Goal: Entertainment & Leisure: Consume media (video, audio)

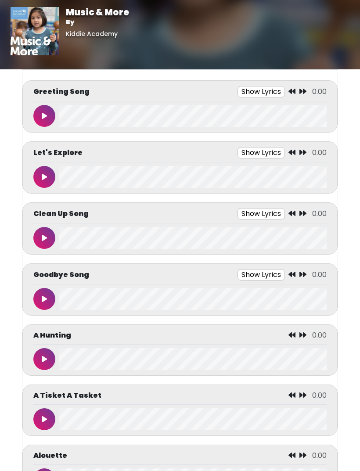
click at [258, 93] on button "Show Lyrics" at bounding box center [260, 91] width 47 height 11
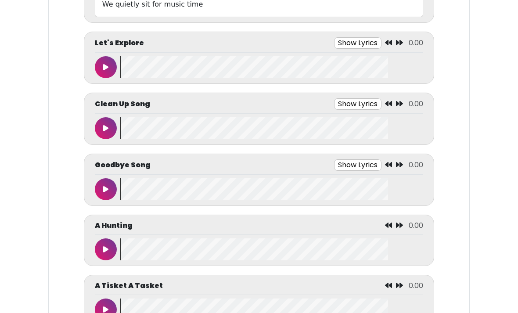
scroll to position [411, 0]
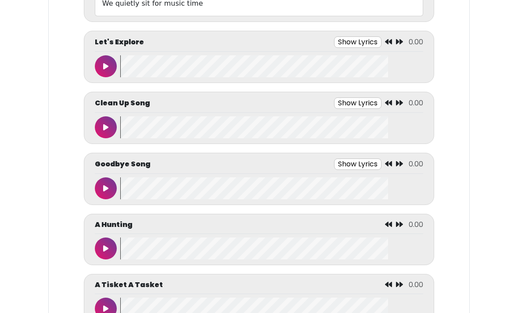
click at [359, 100] on button "Show Lyrics" at bounding box center [357, 102] width 47 height 11
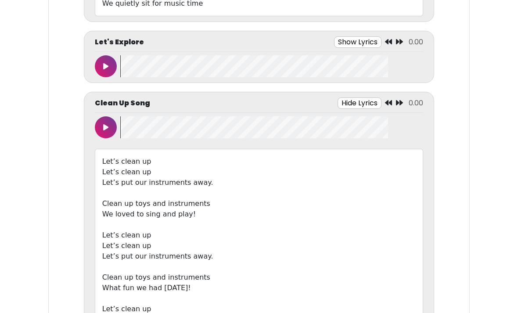
click at [102, 137] on button at bounding box center [106, 127] width 22 height 22
click at [109, 129] on button at bounding box center [106, 127] width 22 height 22
click at [118, 123] on div at bounding box center [107, 127] width 25 height 22
click at [112, 130] on button at bounding box center [106, 127] width 22 height 22
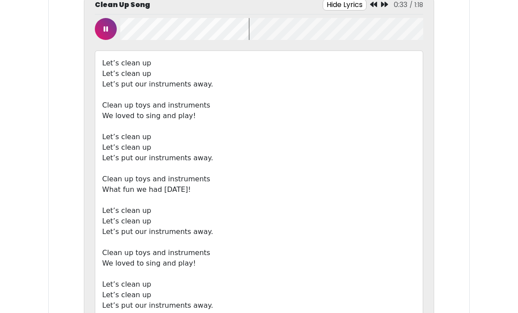
scroll to position [0, 0]
click at [106, 33] on button at bounding box center [106, 29] width 22 height 22
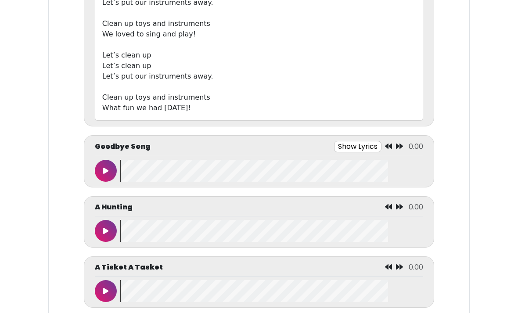
scroll to position [759, 0]
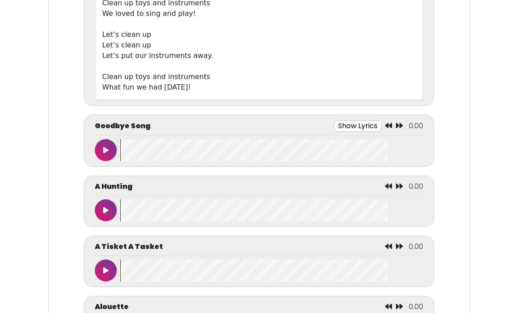
click at [359, 123] on button "Show Lyrics" at bounding box center [357, 126] width 47 height 11
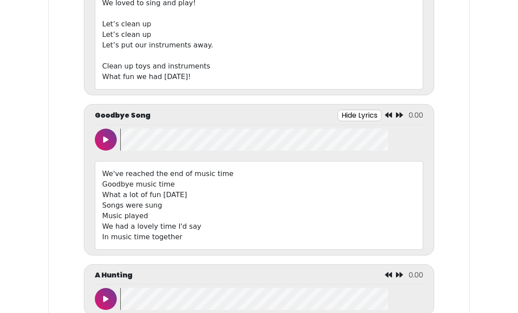
scroll to position [770, 0]
click at [103, 137] on icon at bounding box center [105, 139] width 5 height 7
click at [109, 136] on button at bounding box center [106, 140] width 22 height 22
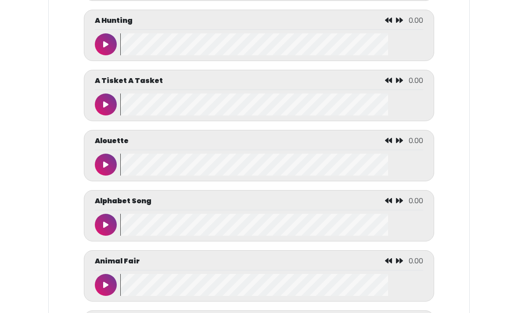
scroll to position [1053, 0]
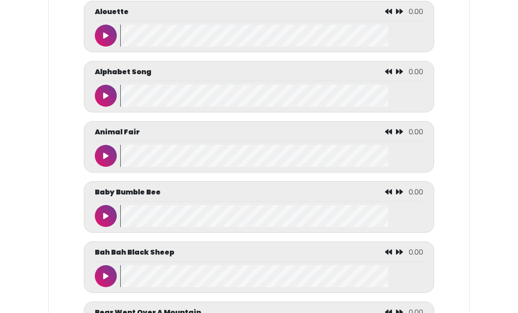
click at [258, 208] on wave at bounding box center [271, 216] width 303 height 22
click at [107, 218] on icon at bounding box center [105, 215] width 5 height 7
click at [110, 212] on button at bounding box center [106, 216] width 22 height 22
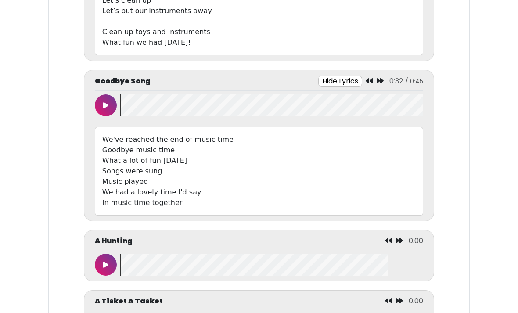
scroll to position [895, 0]
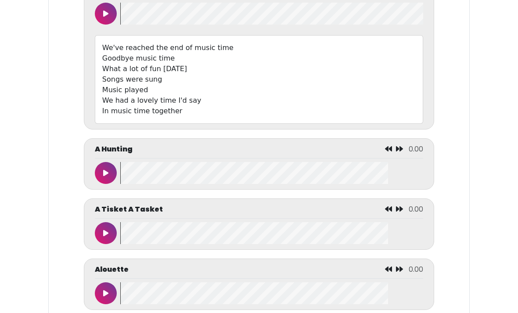
click at [351, 209] on div "A Tisket A Tasket 0.00" at bounding box center [259, 211] width 328 height 14
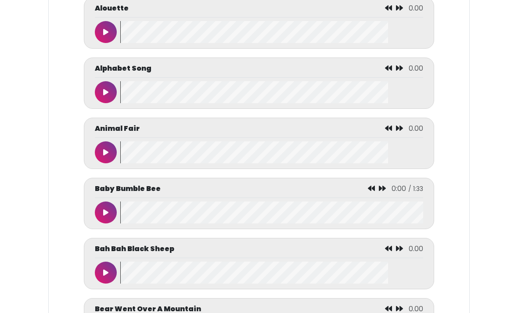
scroll to position [1174, 0]
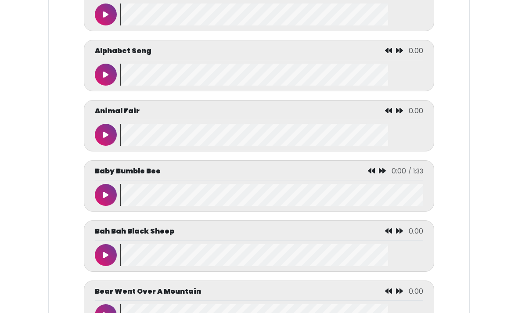
click at [235, 169] on div "Baby Bumble Bee 0:00 / 1:33" at bounding box center [259, 173] width 328 height 14
click at [223, 180] on div "Baby Bumble Bee 0:00 / 1:33" at bounding box center [259, 173] width 328 height 14
click at [231, 175] on div "Baby Bumble Bee 0:00 / 1:33" at bounding box center [259, 173] width 328 height 14
click at [100, 202] on button at bounding box center [106, 195] width 22 height 22
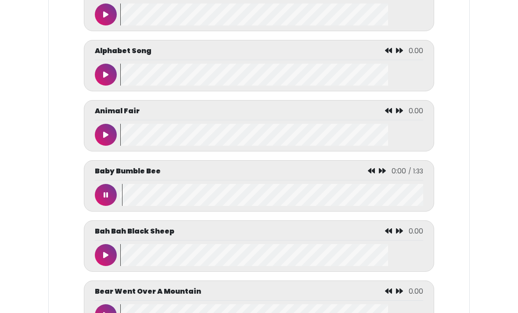
click at [106, 203] on button at bounding box center [106, 195] width 22 height 22
click at [150, 172] on p "Baby Bumble Bee" at bounding box center [128, 171] width 66 height 11
click at [153, 172] on p "Baby Bumble Bee" at bounding box center [128, 171] width 66 height 11
click at [322, 166] on div "Baby Bumble Bee 0:00 / 1:33" at bounding box center [259, 185] width 350 height 51
click at [323, 171] on div "Baby Bumble Bee 0:00 / 1:33" at bounding box center [259, 173] width 328 height 14
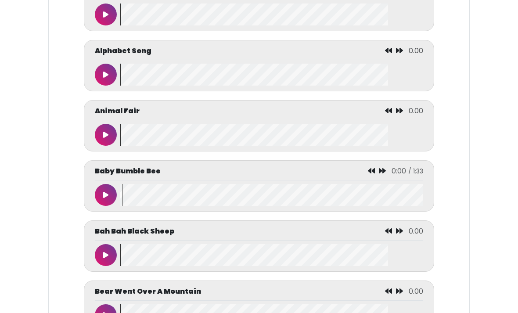
click at [150, 173] on p "Baby Bumble Bee" at bounding box center [128, 171] width 66 height 11
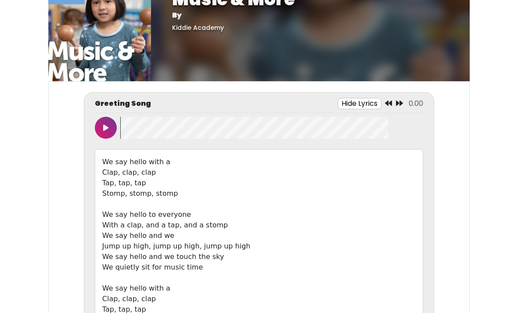
scroll to position [10, 0]
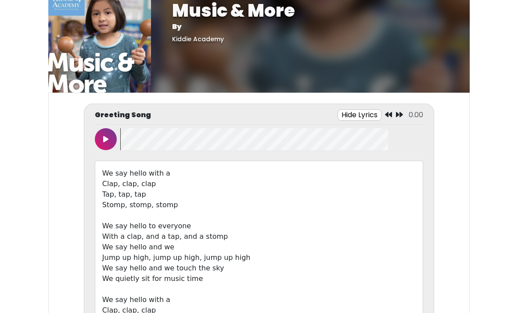
click at [109, 139] on button at bounding box center [106, 140] width 22 height 22
click at [93, 127] on div "Greeting Song Hide Lyrics 0:15 / 1:19 Clap, clap, clap" at bounding box center [259, 264] width 350 height 320
click at [106, 141] on icon at bounding box center [106, 139] width 4 height 7
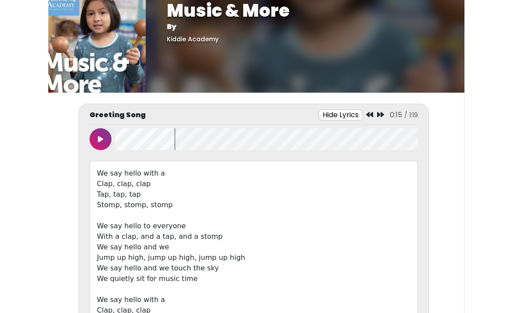
scroll to position [0, 5]
click at [124, 137] on wave at bounding box center [266, 139] width 303 height 22
click at [118, 144] on wave at bounding box center [266, 139] width 303 height 22
click at [107, 146] on button at bounding box center [100, 139] width 22 height 22
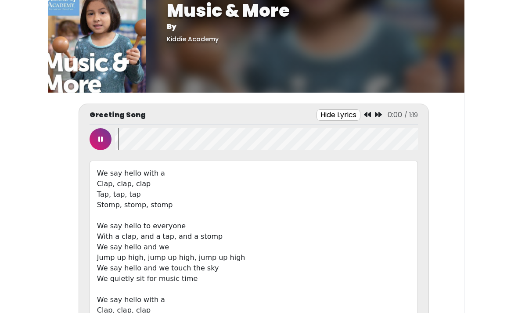
click at [115, 148] on wave at bounding box center [266, 139] width 303 height 22
click at [94, 143] on button at bounding box center [100, 139] width 22 height 22
click at [111, 139] on button at bounding box center [100, 139] width 22 height 22
click at [120, 139] on wave at bounding box center [266, 139] width 303 height 22
click at [100, 139] on icon at bounding box center [100, 139] width 4 height 7
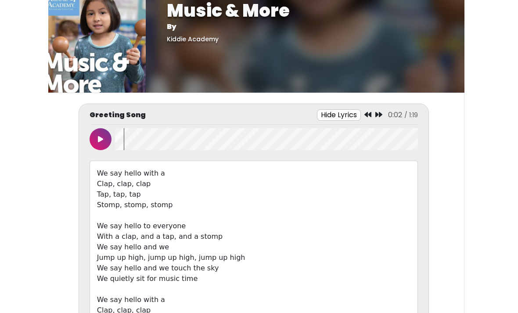
click at [115, 141] on wave at bounding box center [266, 139] width 303 height 22
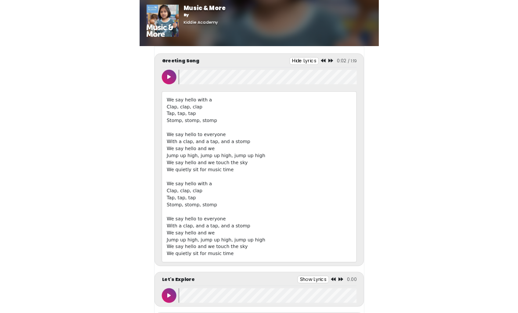
scroll to position [10, 0]
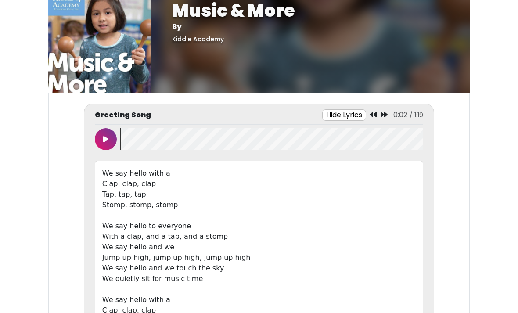
click at [97, 139] on button at bounding box center [106, 139] width 22 height 22
click at [104, 143] on button at bounding box center [106, 139] width 22 height 22
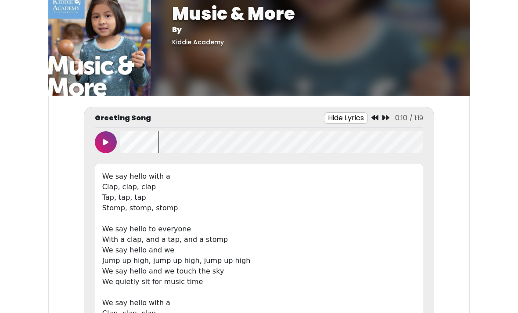
click at [128, 144] on wave at bounding box center [271, 143] width 303 height 22
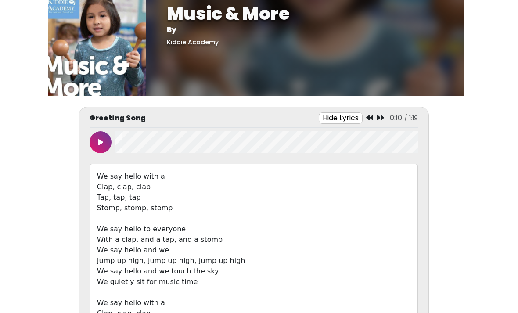
scroll to position [0, 5]
click at [125, 144] on wave at bounding box center [266, 142] width 303 height 22
click at [116, 144] on wave at bounding box center [266, 142] width 303 height 22
click at [101, 138] on button at bounding box center [100, 142] width 22 height 22
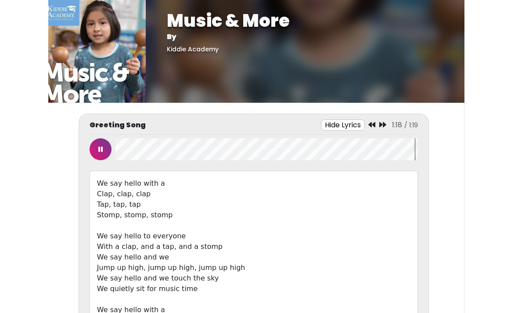
scroll to position [0, 0]
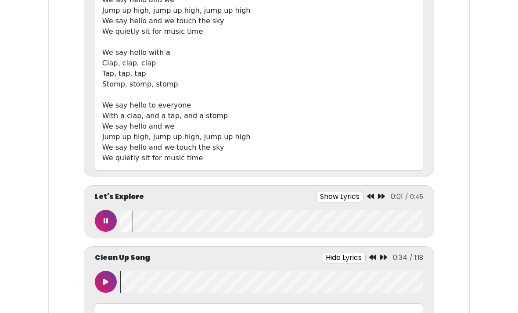
click at [101, 223] on button at bounding box center [106, 221] width 22 height 22
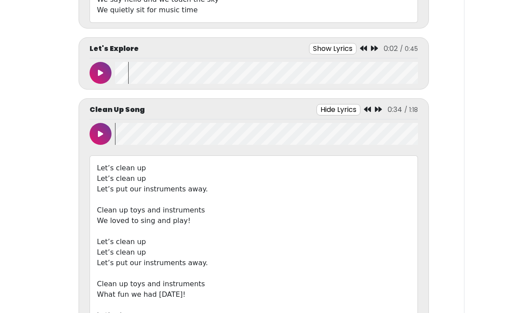
scroll to position [0, 5]
click at [331, 48] on button "Show Lyrics" at bounding box center [332, 48] width 47 height 11
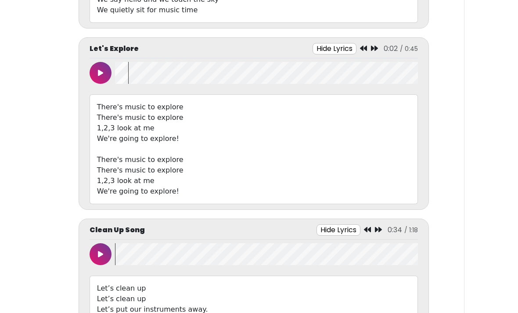
click at [94, 75] on button at bounding box center [100, 73] width 22 height 22
click at [132, 76] on wave at bounding box center [266, 73] width 303 height 22
click at [97, 76] on button at bounding box center [100, 73] width 22 height 22
click at [110, 68] on button at bounding box center [100, 73] width 22 height 22
click at [359, 42] on div "Let's Explore Hide Lyrics 0:04 / 0:45 1,2,3 look at me" at bounding box center [254, 123] width 350 height 172
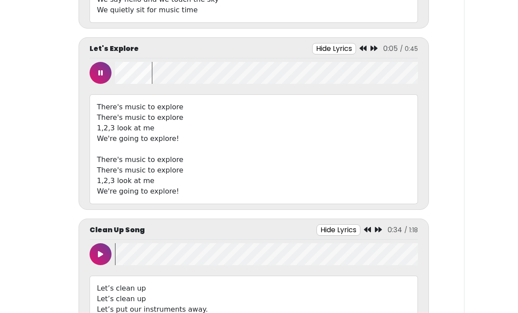
click at [358, 44] on div "Hide Lyrics 0:05 / 0:45" at bounding box center [365, 48] width 106 height 11
click at [100, 76] on button at bounding box center [100, 73] width 22 height 22
click at [359, 55] on div "Let's Explore Hide Lyrics 0:05 / 0:45" at bounding box center [253, 50] width 328 height 15
click at [359, 51] on icon at bounding box center [362, 48] width 7 height 7
click at [359, 45] on icon at bounding box center [373, 48] width 7 height 7
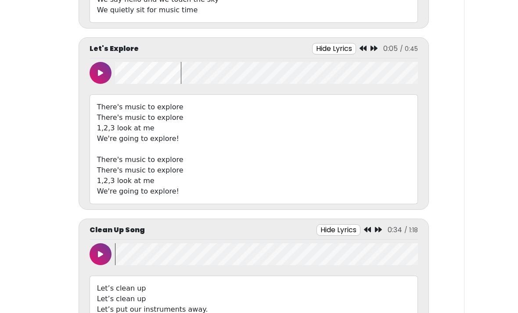
click at [359, 47] on icon at bounding box center [362, 48] width 7 height 7
click at [100, 71] on icon at bounding box center [100, 72] width 5 height 7
click at [99, 72] on icon at bounding box center [100, 72] width 4 height 7
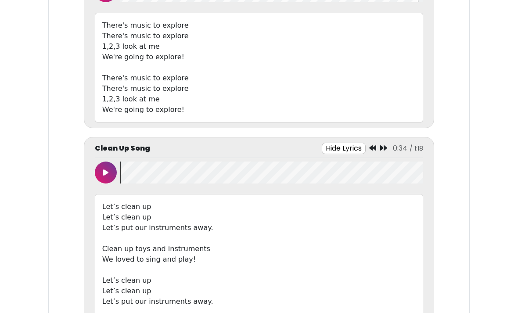
scroll to position [523, 0]
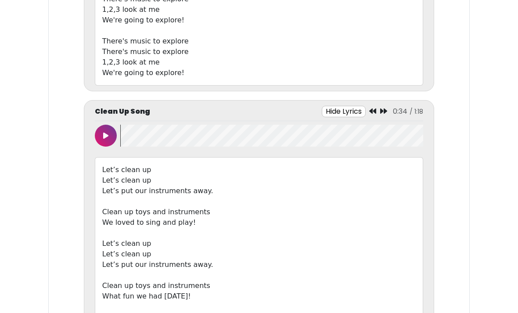
click at [106, 129] on button at bounding box center [106, 136] width 22 height 22
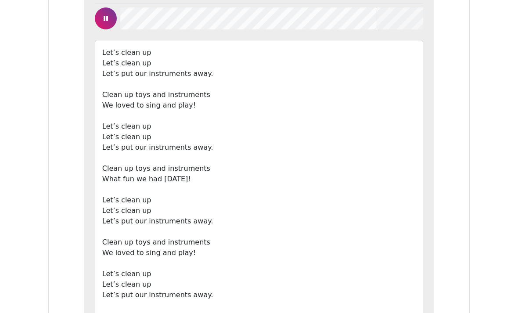
scroll to position [633, 0]
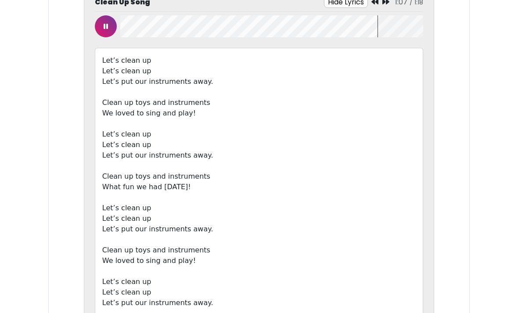
click at [111, 25] on button at bounding box center [106, 26] width 22 height 22
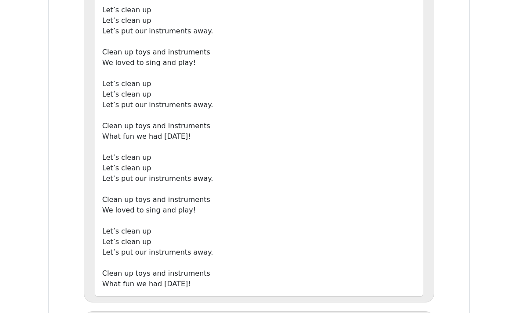
scroll to position [683, 0]
